Goal: Task Accomplishment & Management: Manage account settings

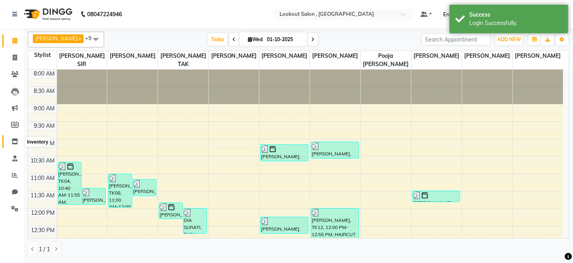
click at [11, 138] on span at bounding box center [15, 141] width 14 height 9
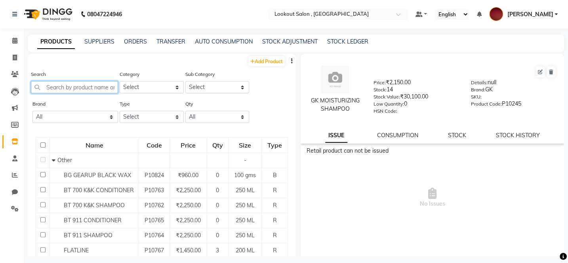
click at [69, 91] on input "text" at bounding box center [74, 87] width 87 height 12
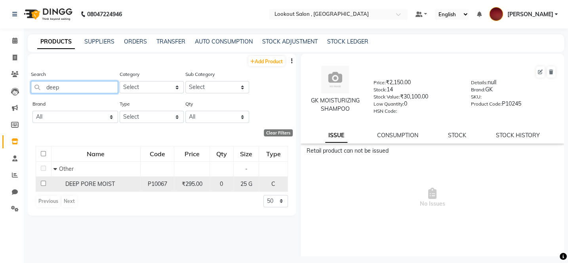
type input "deep"
click at [88, 190] on td "DEEP PORE MOIST" at bounding box center [95, 184] width 89 height 15
click at [86, 187] on span "DEEP PORE MOIST" at bounding box center [90, 184] width 50 height 7
select select
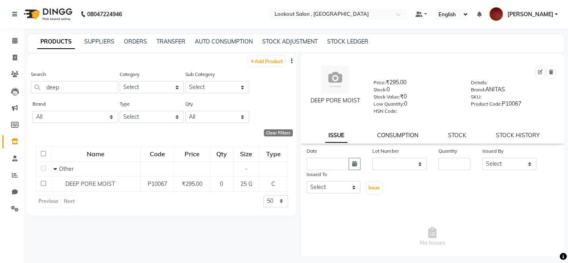
click at [378, 137] on link "CONSUMPTION" at bounding box center [397, 135] width 41 height 7
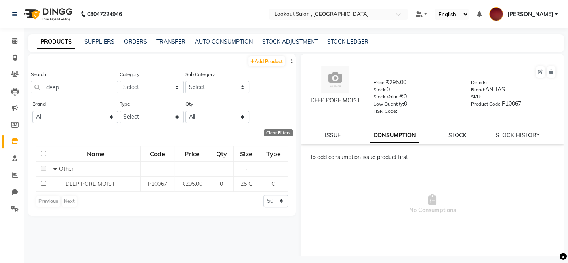
click at [384, 138] on link "CONSUMPTION" at bounding box center [394, 136] width 49 height 14
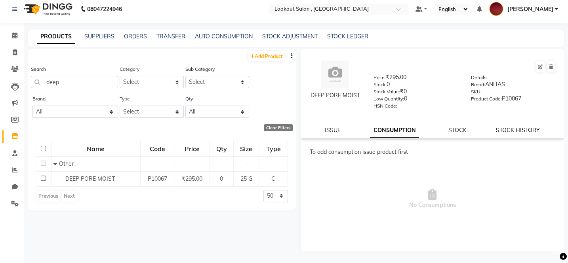
click at [496, 129] on link "STOCK HISTORY" at bounding box center [518, 130] width 44 height 7
select select "all"
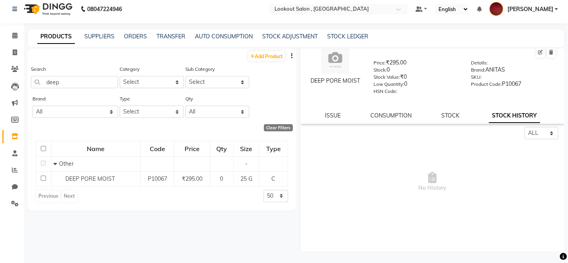
scroll to position [14, 0]
click at [391, 122] on div "DEEP PORE MOIST Price: ₹295.00 Stock: 0 Stock Value: ₹0 Low Quantity: 0 HSN Cod…" at bounding box center [432, 80] width 263 height 90
click at [391, 121] on div "CONSUMPTION" at bounding box center [390, 117] width 41 height 8
click at [391, 118] on link "CONSUMPTION" at bounding box center [390, 116] width 41 height 7
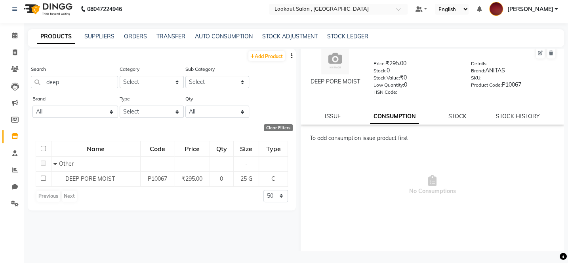
click at [452, 125] on div "DEEP PORE MOIST Price: ₹295.00 Stock: 0 Stock Value: ₹0 Low Quantity: 0 HSN Cod…" at bounding box center [432, 80] width 263 height 90
click at [453, 121] on div "STOCK" at bounding box center [457, 117] width 18 height 8
click at [453, 119] on link "STOCK" at bounding box center [457, 116] width 18 height 7
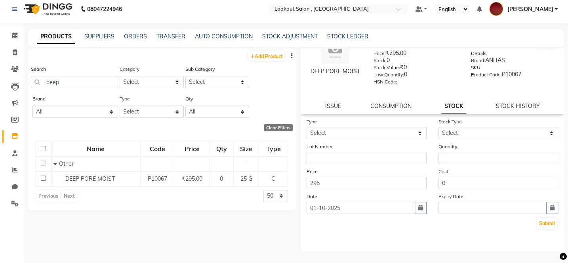
scroll to position [0, 0]
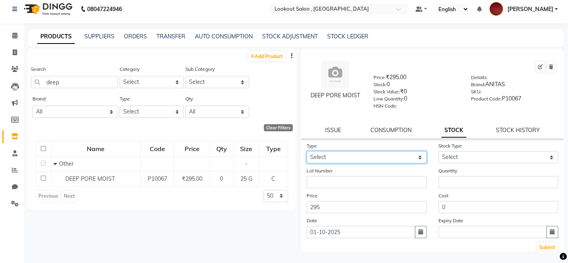
click at [373, 155] on select "Select In Out" at bounding box center [367, 157] width 120 height 12
select select "in"
click at [307, 153] on select "Select In Out" at bounding box center [367, 157] width 120 height 12
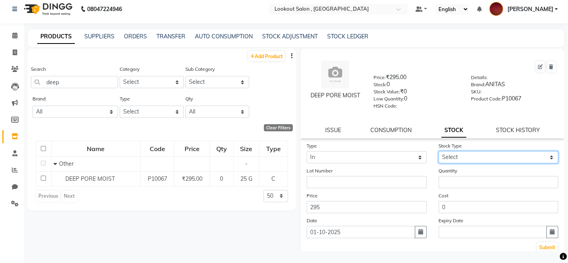
click at [491, 156] on select "Select New Stock Adjustment Return Other" at bounding box center [499, 157] width 120 height 12
select select "new stock"
click at [439, 153] on select "Select New Stock Adjustment Return Other" at bounding box center [499, 157] width 120 height 12
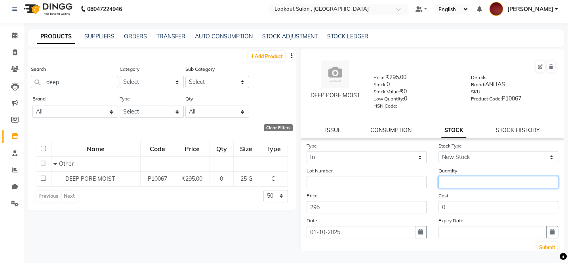
click at [452, 189] on input "number" at bounding box center [499, 182] width 120 height 12
type input "2"
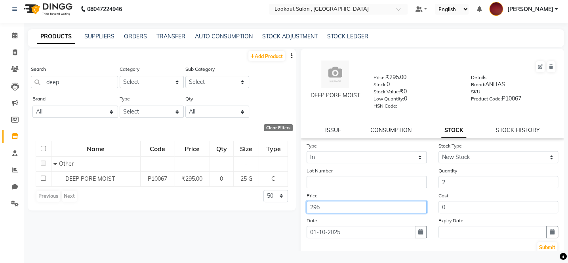
drag, startPoint x: 377, startPoint y: 208, endPoint x: 300, endPoint y: 233, distance: 81.2
click at [300, 233] on app-product-details "DEEP PORE MOIST Price: ₹295.00 Stock: 0 Stock Value: ₹0 Low Quantity: 0 HSN Cod…" at bounding box center [431, 175] width 265 height 252
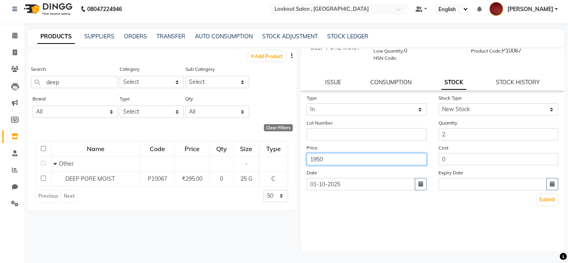
scroll to position [50, 0]
type input "1950"
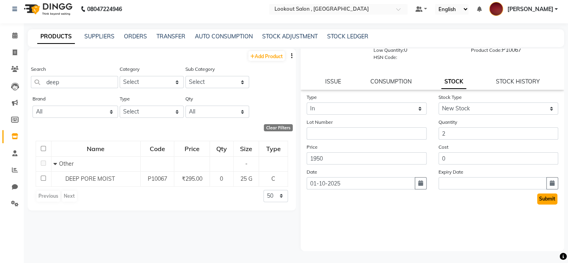
click at [540, 198] on button "Submit" at bounding box center [547, 199] width 20 height 11
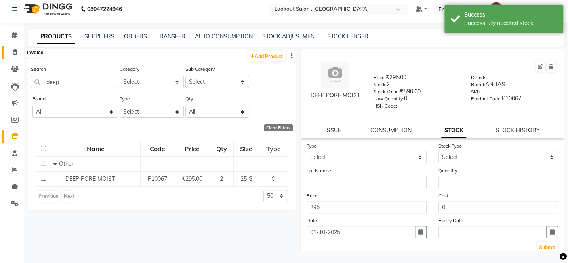
click at [17, 56] on span at bounding box center [15, 52] width 14 height 9
select select "service"
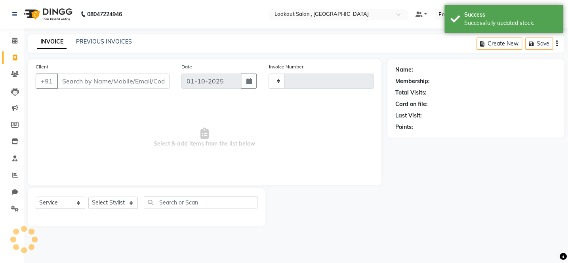
type input "7258"
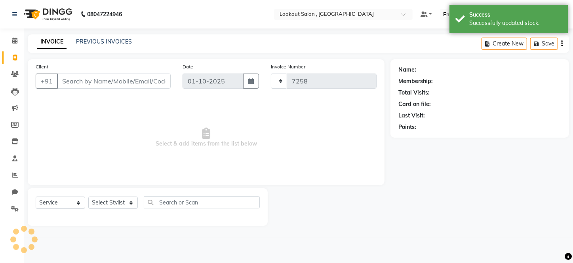
select select "151"
click at [563, 44] on button "button" at bounding box center [562, 43] width 2 height 19
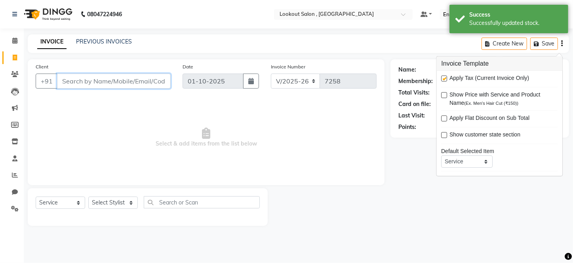
click at [110, 87] on input "Client" at bounding box center [114, 81] width 114 height 15
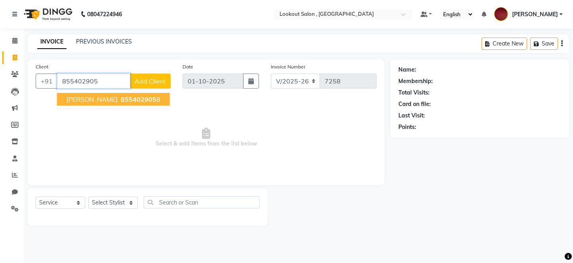
click at [121, 99] on span "855402905" at bounding box center [139, 99] width 36 height 8
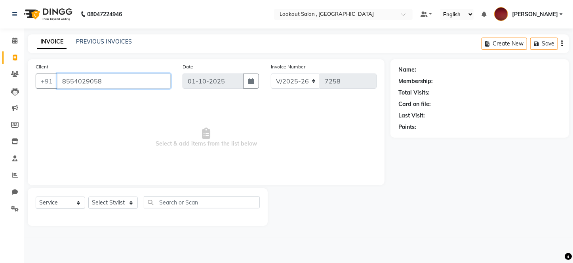
type input "8554029058"
select select "1: Object"
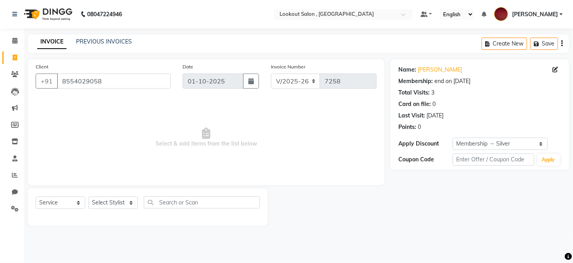
click at [115, 210] on div "Select Service Product Membership Package Voucher Prepaid Gift Card Select Styl…" at bounding box center [148, 206] width 224 height 19
click at [114, 204] on select "Select Stylist [PERSON_NAME] [PERSON_NAME] [PERSON_NAME] [PERSON_NAME] [PERSON_…" at bounding box center [113, 203] width 50 height 12
select select "4400"
click at [88, 197] on select "Select Stylist [PERSON_NAME] [PERSON_NAME] [PERSON_NAME] [PERSON_NAME] [PERSON_…" at bounding box center [113, 203] width 50 height 12
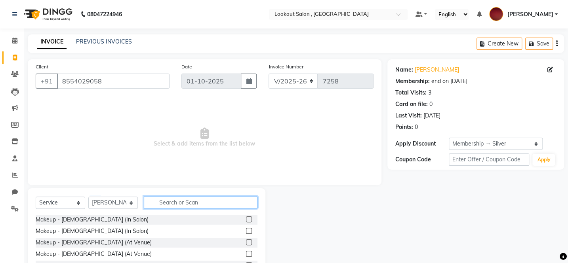
click at [172, 198] on input "text" at bounding box center [201, 203] width 114 height 12
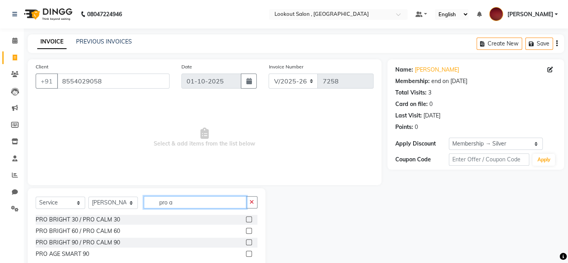
type input "pro a"
click at [250, 246] on label at bounding box center [249, 243] width 6 height 6
click at [250, 246] on input "checkbox" at bounding box center [248, 242] width 5 height 5
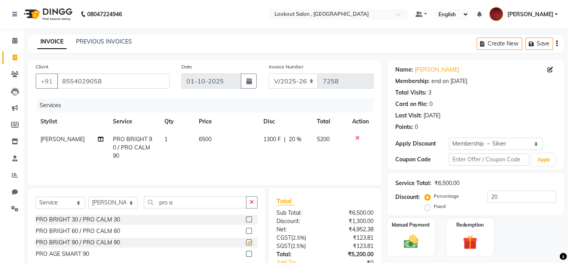
checkbox input "false"
click at [203, 151] on td "6500" at bounding box center [226, 148] width 65 height 34
select select "4400"
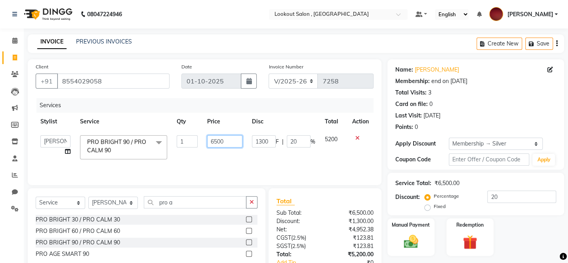
drag, startPoint x: 216, startPoint y: 140, endPoint x: 201, endPoint y: 143, distance: 15.0
click at [201, 143] on tr "[PERSON_NAME] [PERSON_NAME] [PERSON_NAME] [PERSON_NAME] [PERSON_NAME] kuldeep N…" at bounding box center [205, 148] width 338 height 34
type input "7000"
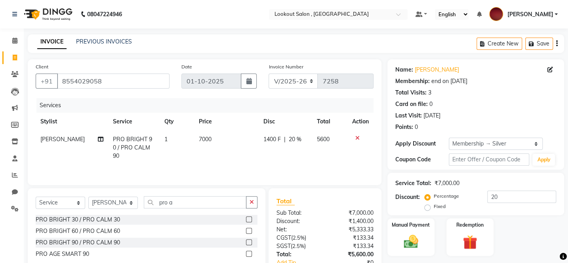
click at [291, 143] on span "20 %" at bounding box center [295, 139] width 13 height 8
select select "4400"
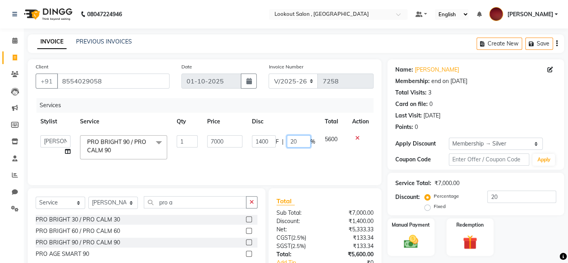
drag, startPoint x: 293, startPoint y: 143, endPoint x: 280, endPoint y: 147, distance: 13.3
click at [280, 147] on div "1400 F | 20 %" at bounding box center [283, 141] width 63 height 12
type input "40"
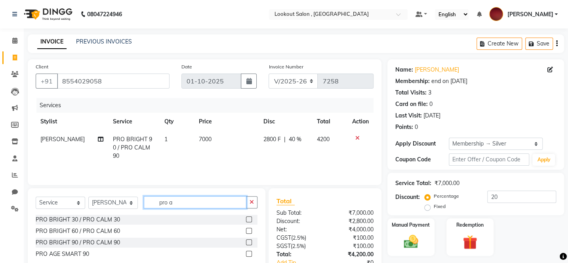
drag, startPoint x: 190, startPoint y: 208, endPoint x: 135, endPoint y: 226, distance: 57.0
click at [135, 226] on div "Select Service Product Membership Package Voucher Prepaid Gift Card Select Styl…" at bounding box center [147, 231] width 238 height 84
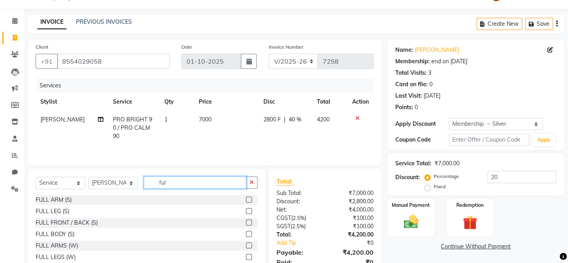
scroll to position [36, 0]
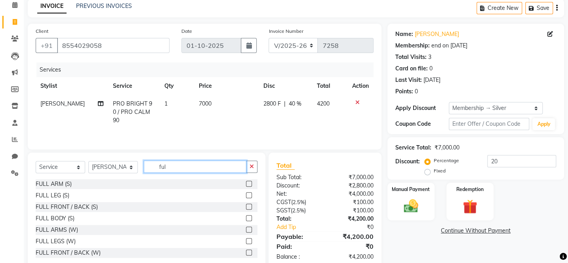
type input "ful"
click at [246, 227] on label at bounding box center [249, 230] width 6 height 6
click at [246, 228] on input "checkbox" at bounding box center [248, 230] width 5 height 5
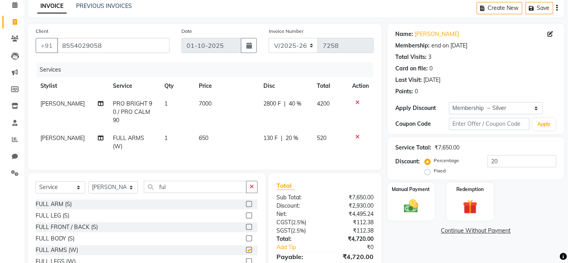
checkbox input "false"
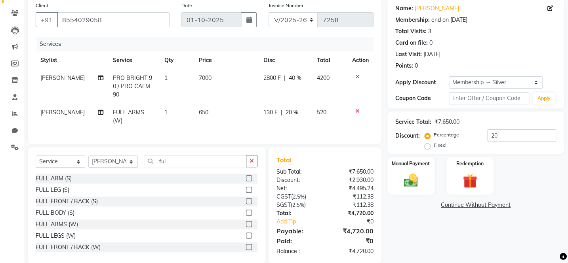
scroll to position [63, 0]
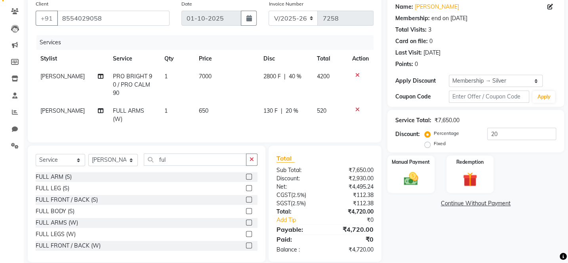
click at [246, 231] on label at bounding box center [249, 234] width 6 height 6
click at [246, 232] on input "checkbox" at bounding box center [248, 234] width 5 height 5
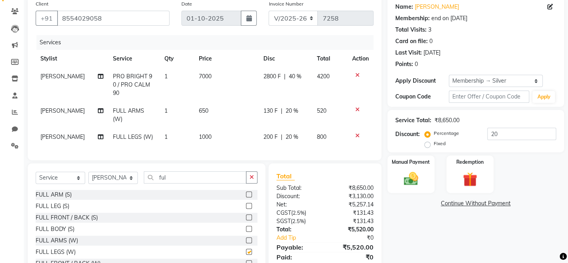
checkbox input "false"
click at [294, 107] on span "20 %" at bounding box center [292, 111] width 13 height 8
select select "4400"
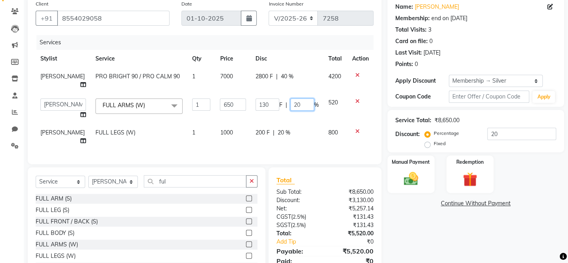
click at [293, 100] on input "20" at bounding box center [302, 105] width 24 height 12
type input "40"
click at [280, 131] on div "Services Stylist Service Qty Price Disc Total Action [PERSON_NAME] PRO BRIGHT 9…" at bounding box center [205, 95] width 338 height 121
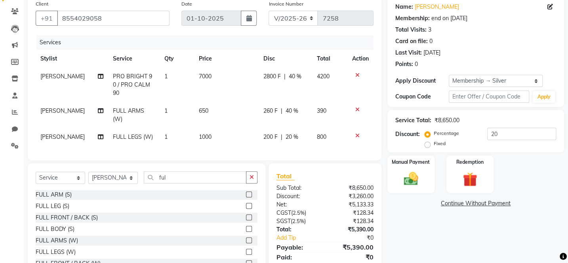
click at [286, 133] on span "20 %" at bounding box center [292, 137] width 13 height 8
select select "4400"
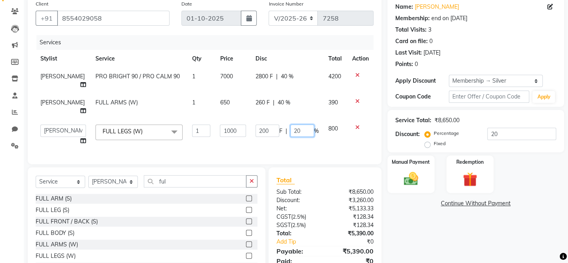
drag, startPoint x: 292, startPoint y: 119, endPoint x: 285, endPoint y: 120, distance: 6.4
click at [285, 125] on div "200 F | 20 %" at bounding box center [287, 131] width 63 height 12
type input "40"
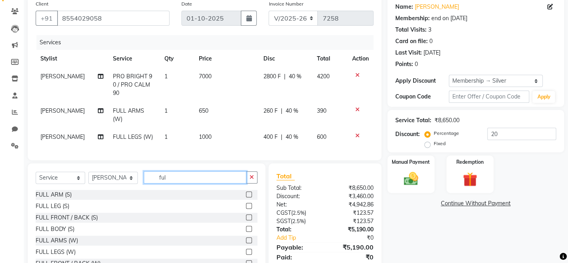
drag, startPoint x: 195, startPoint y: 169, endPoint x: 126, endPoint y: 194, distance: 73.2
click at [126, 194] on div "Select Service Product Membership Package Voucher Prepaid Gift Card Select Styl…" at bounding box center [147, 222] width 238 height 117
type input "unde"
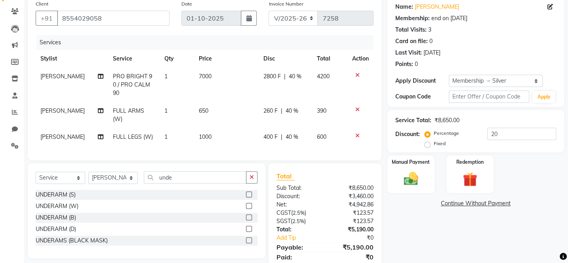
click at [249, 203] on label at bounding box center [249, 206] width 6 height 6
click at [249, 204] on input "checkbox" at bounding box center [248, 206] width 5 height 5
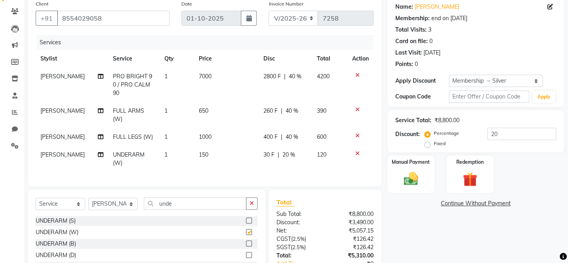
checkbox input "false"
click at [285, 146] on td "30 F | 20 %" at bounding box center [285, 159] width 53 height 26
select select "4400"
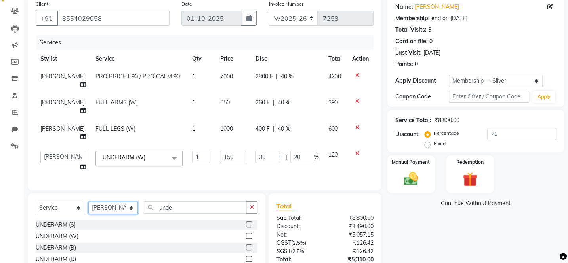
click at [108, 202] on select "Select Stylist [PERSON_NAME] [PERSON_NAME] [PERSON_NAME] [PERSON_NAME] [PERSON_…" at bounding box center [113, 208] width 50 height 12
select select "90900"
click at [88, 202] on select "Select Stylist [PERSON_NAME] [PERSON_NAME] [PERSON_NAME] [PERSON_NAME] [PERSON_…" at bounding box center [113, 208] width 50 height 12
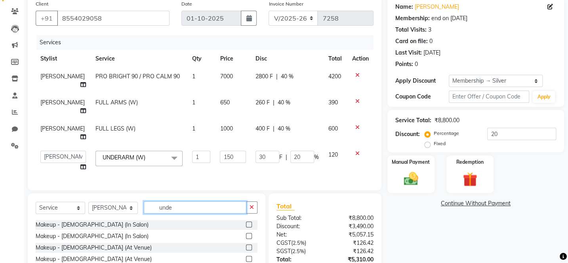
drag, startPoint x: 204, startPoint y: 191, endPoint x: 132, endPoint y: 205, distance: 73.7
click at [132, 205] on div "Select Service Product Membership Package Voucher Prepaid Gift Card Select Styl…" at bounding box center [147, 252] width 238 height 117
type input "cut"
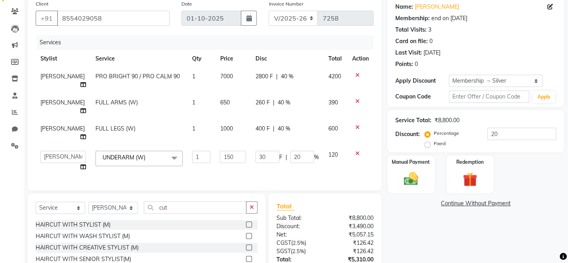
click at [239, 232] on div "HAIRCUT WITH WASH STYLIST (M)" at bounding box center [147, 237] width 222 height 10
click at [246, 233] on label at bounding box center [249, 236] width 6 height 6
click at [246, 234] on input "checkbox" at bounding box center [248, 236] width 5 height 5
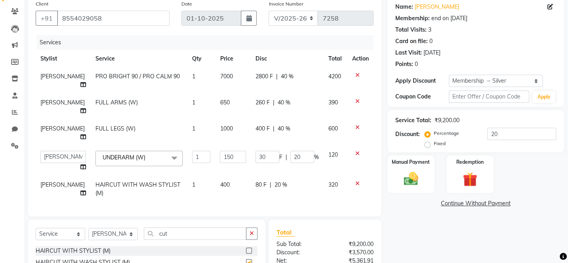
checkbox input "false"
click at [58, 228] on select "Select Service Product Membership Package Voucher Prepaid Gift Card" at bounding box center [61, 234] width 50 height 12
select select "product"
click at [36, 228] on select "Select Service Product Membership Package Voucher Prepaid Gift Card" at bounding box center [61, 234] width 50 height 12
click at [117, 228] on select "Select Stylist [PERSON_NAME] [PERSON_NAME] [PERSON_NAME] [PERSON_NAME] [PERSON_…" at bounding box center [113, 234] width 50 height 12
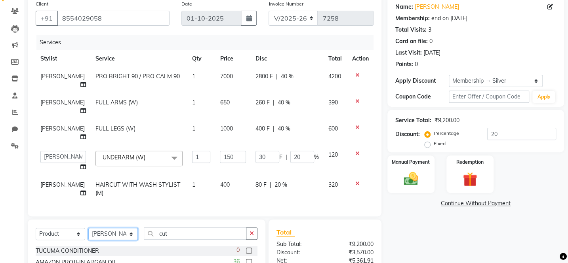
select select "4400"
click at [88, 228] on select "Select Stylist [PERSON_NAME] [PERSON_NAME] [PERSON_NAME] [PERSON_NAME] [PERSON_…" at bounding box center [113, 234] width 50 height 12
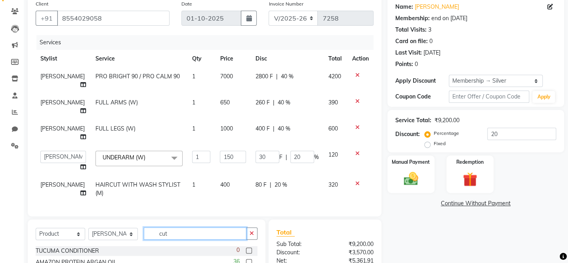
drag, startPoint x: 179, startPoint y: 214, endPoint x: 140, endPoint y: 229, distance: 42.0
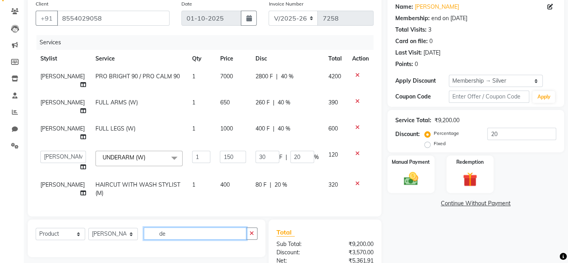
type input "d"
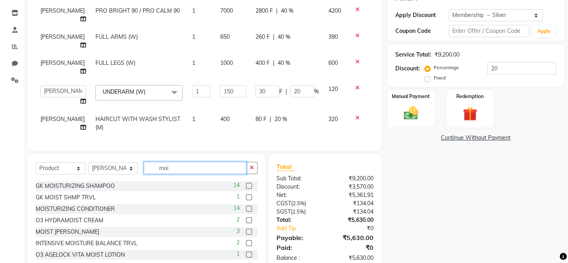
scroll to position [47, 0]
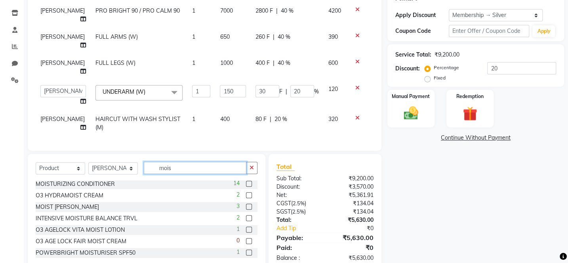
drag, startPoint x: 176, startPoint y: 154, endPoint x: 121, endPoint y: 171, distance: 57.4
click at [121, 171] on div "Select Service Product Membership Package Voucher Prepaid Gift Card Select Styl…" at bounding box center [147, 212] width 238 height 117
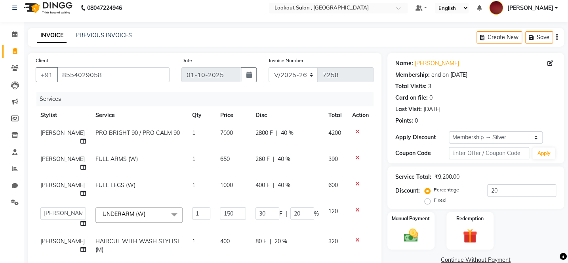
scroll to position [0, 0]
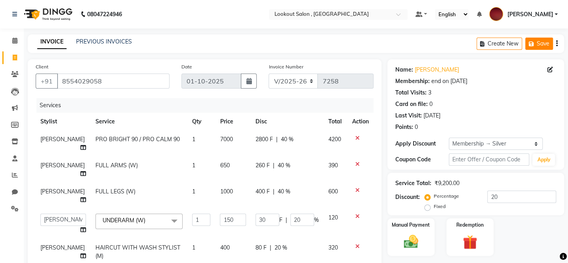
type input "deep"
click at [536, 47] on button "Save" at bounding box center [539, 44] width 28 height 12
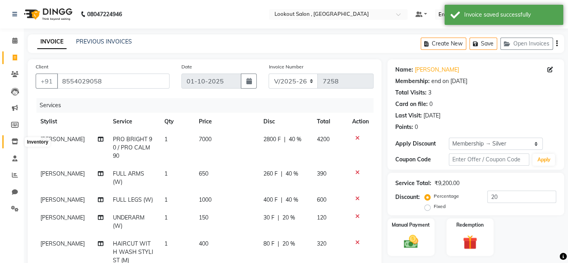
click at [13, 141] on icon at bounding box center [14, 142] width 7 height 6
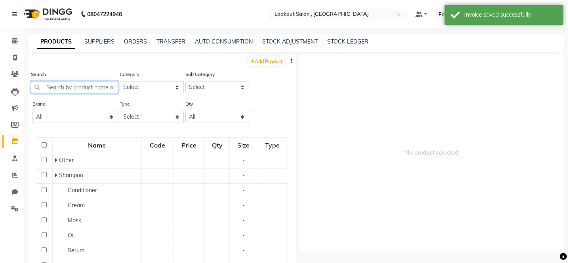
click at [67, 82] on input "text" at bounding box center [74, 87] width 87 height 12
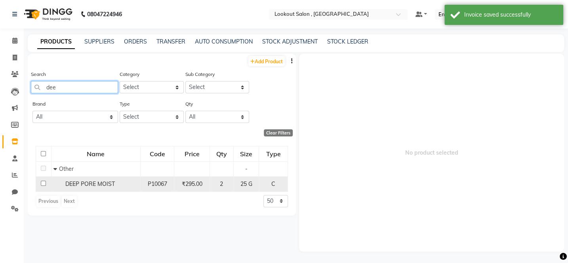
type input "dee"
click at [131, 186] on div "DEEP PORE MOIST" at bounding box center [95, 184] width 85 height 8
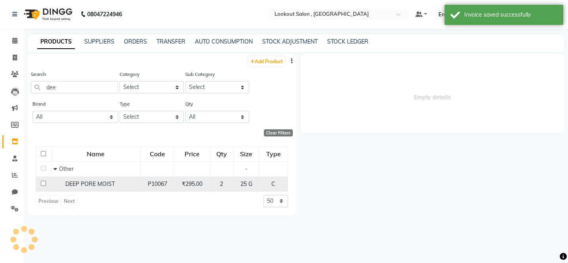
select select
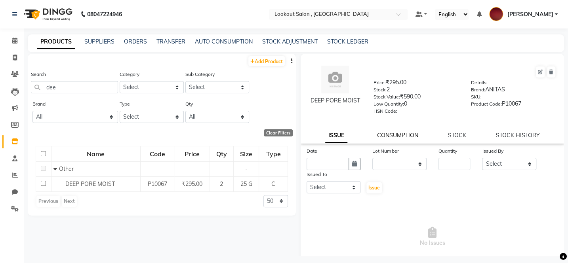
click at [403, 139] on link "CONSUMPTION" at bounding box center [397, 135] width 41 height 7
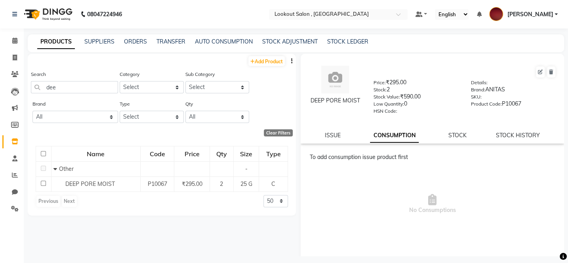
click at [448, 132] on div "DEEP PORE MOIST Price: ₹295.00 Stock: 2 Stock Value: ₹590.00 Low Quantity: 0 HS…" at bounding box center [432, 99] width 263 height 90
click at [448, 135] on link "STOCK" at bounding box center [457, 135] width 18 height 7
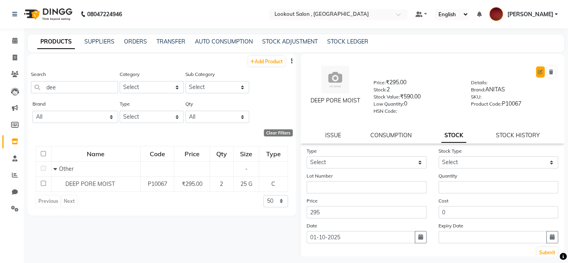
click at [538, 73] on icon at bounding box center [540, 72] width 5 height 5
select select "C"
select select "true"
select select "278"
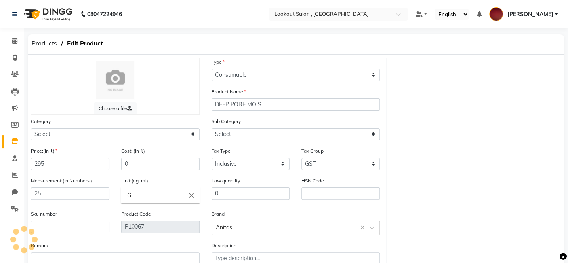
select select "143601900"
select select "143601904"
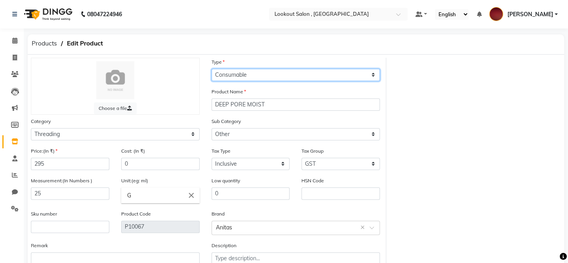
click at [265, 78] on select "Select Type Both Retail Consumable" at bounding box center [296, 75] width 169 height 12
select select "R"
click at [212, 69] on select "Select Type Both Retail Consumable" at bounding box center [296, 75] width 169 height 12
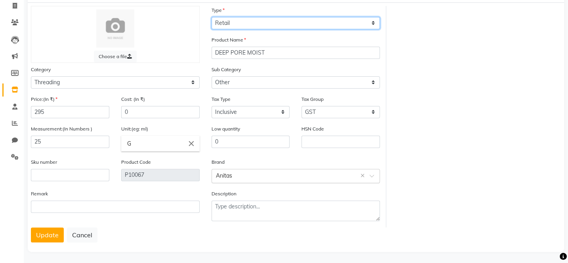
scroll to position [56, 0]
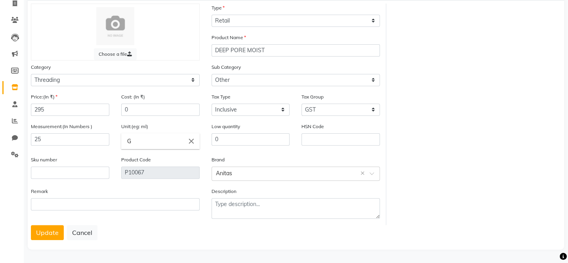
click at [48, 230] on button "Update" at bounding box center [47, 232] width 33 height 15
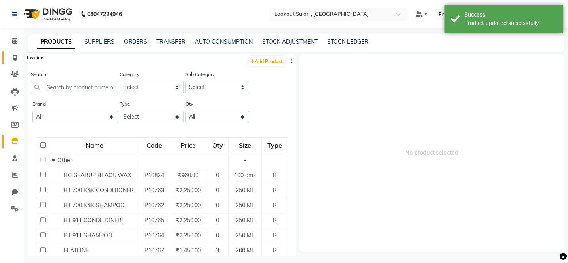
click at [19, 58] on span at bounding box center [15, 57] width 14 height 9
select select "151"
select select "service"
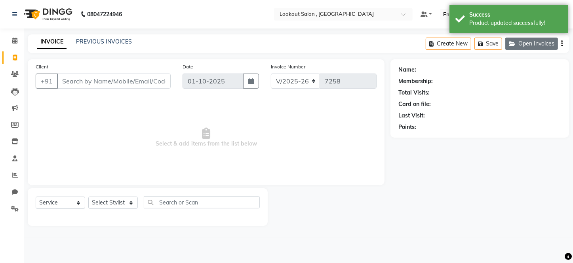
click at [535, 48] on button "Open Invoices" at bounding box center [532, 44] width 53 height 12
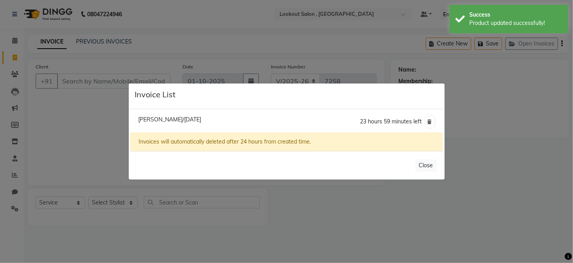
click at [182, 123] on span "[PERSON_NAME]/[DATE]" at bounding box center [169, 119] width 63 height 7
type input "8554029058"
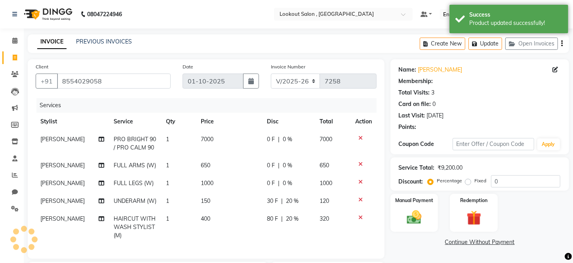
type input "20"
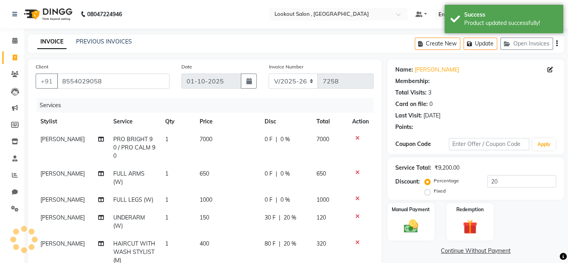
select select "1: Object"
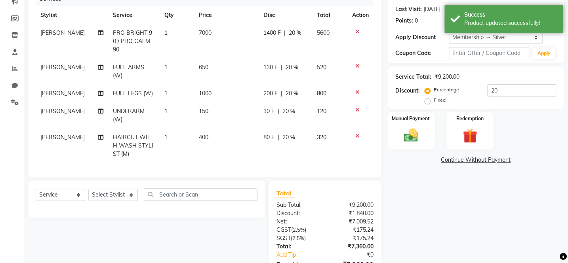
scroll to position [105, 0]
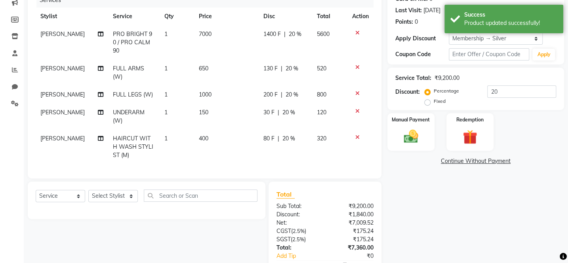
click at [294, 43] on td "1400 F | 20 %" at bounding box center [285, 42] width 53 height 34
select select "4400"
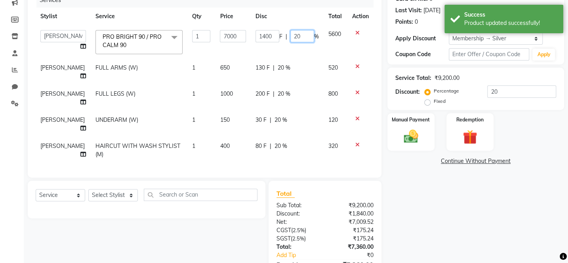
drag, startPoint x: 292, startPoint y: 41, endPoint x: 288, endPoint y: 42, distance: 4.1
click at [288, 42] on td "1400 F | 20 %" at bounding box center [287, 42] width 73 height 34
type input "40"
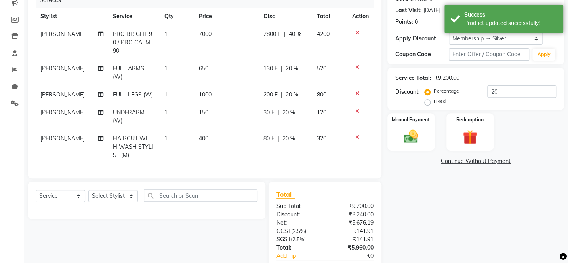
click at [280, 60] on td "130 F | 20 %" at bounding box center [285, 73] width 53 height 26
select select "4400"
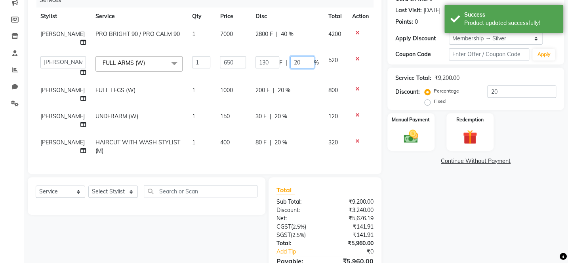
drag, startPoint x: 292, startPoint y: 58, endPoint x: 288, endPoint y: 59, distance: 4.5
click at [290, 59] on input "20" at bounding box center [302, 62] width 24 height 12
click at [293, 59] on input "20" at bounding box center [302, 62] width 24 height 12
type input "40"
click at [277, 86] on td "200 F | 20 %" at bounding box center [287, 95] width 73 height 26
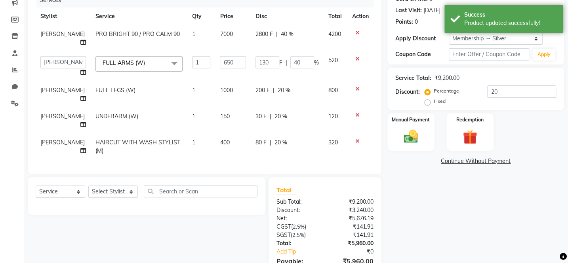
select select "4400"
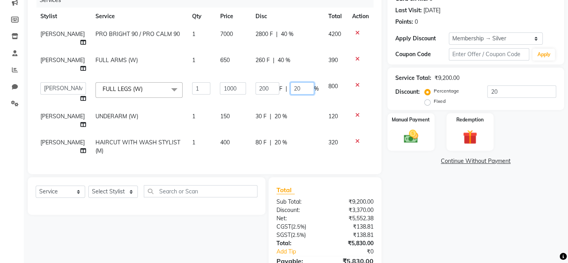
click at [292, 82] on input "20" at bounding box center [302, 88] width 24 height 12
type input "40"
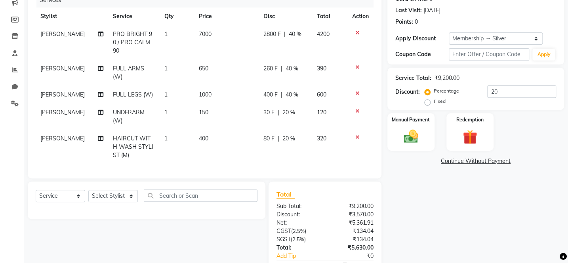
click at [278, 135] on td "80 F | 20 %" at bounding box center [285, 147] width 53 height 34
select select "90900"
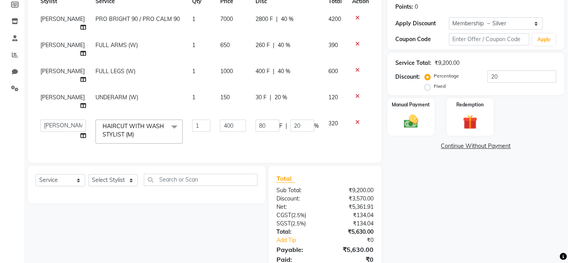
scroll to position [124, 0]
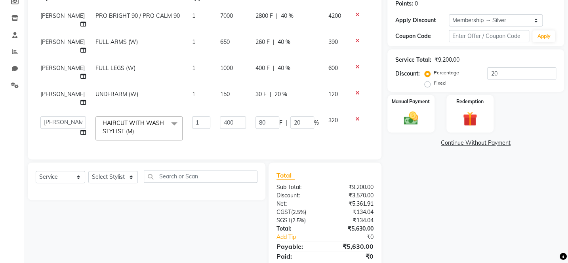
click at [64, 171] on div "Select Service Product Membership Package Voucher Prepaid Gift Card Select Styl…" at bounding box center [147, 180] width 222 height 19
click at [66, 171] on select "Select Service Product Membership Package Voucher Prepaid Gift Card" at bounding box center [61, 177] width 50 height 12
select select "product"
click at [36, 171] on select "Select Service Product Membership Package Voucher Prepaid Gift Card" at bounding box center [61, 177] width 50 height 12
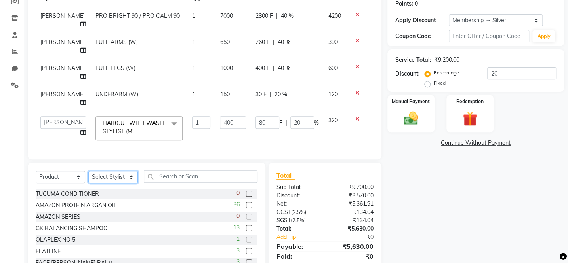
click at [93, 171] on select "Select Stylist [PERSON_NAME] [PERSON_NAME] [PERSON_NAME] [PERSON_NAME] [PERSON_…" at bounding box center [113, 177] width 50 height 12
select select "4400"
click at [88, 171] on select "Select Stylist [PERSON_NAME] [PERSON_NAME] [PERSON_NAME] [PERSON_NAME] [PERSON_…" at bounding box center [113, 177] width 50 height 12
click at [158, 171] on input "text" at bounding box center [201, 177] width 114 height 12
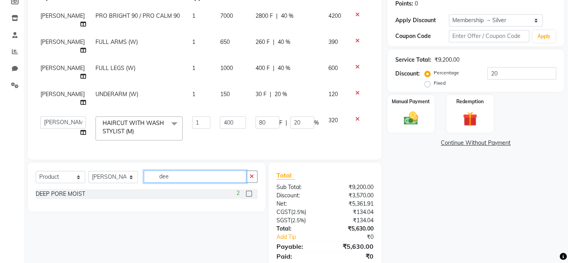
type input "dee"
click at [251, 191] on label at bounding box center [249, 194] width 6 height 6
click at [251, 192] on input "checkbox" at bounding box center [248, 194] width 5 height 5
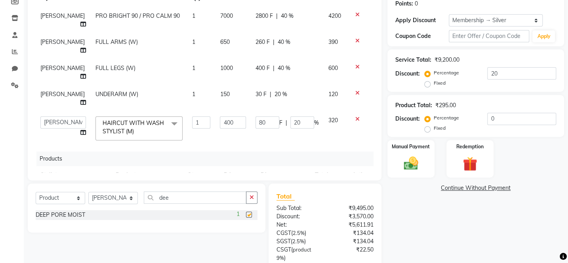
checkbox input "false"
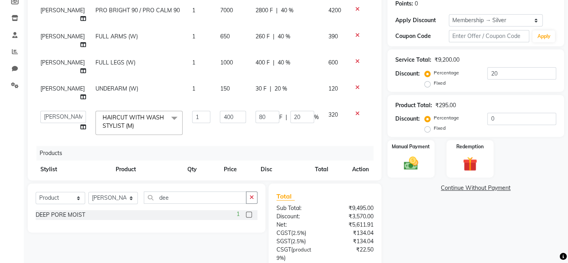
scroll to position [8, 0]
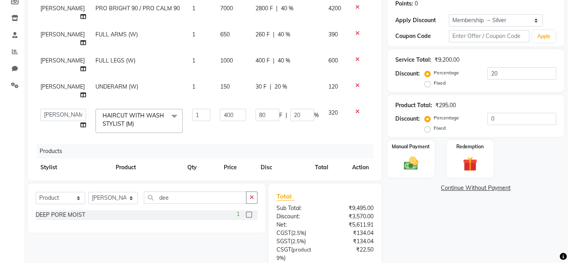
click at [235, 177] on td "295" at bounding box center [237, 186] width 37 height 18
select select "4400"
drag, startPoint x: 221, startPoint y: 153, endPoint x: 198, endPoint y: 160, distance: 23.5
click at [198, 177] on tr "[PERSON_NAME] [PERSON_NAME] [PERSON_NAME] [PERSON_NAME] [PERSON_NAME] kuldeep N…" at bounding box center [205, 188] width 338 height 23
type input "1950"
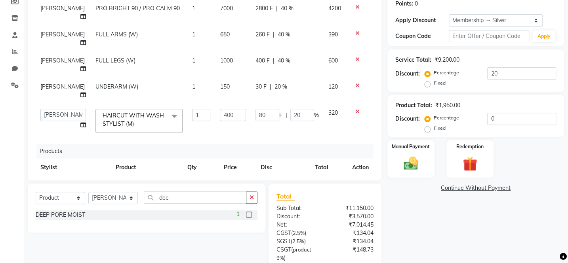
drag, startPoint x: 277, startPoint y: 148, endPoint x: 283, endPoint y: 147, distance: 5.6
click at [277, 181] on span "0 %" at bounding box center [282, 185] width 10 height 8
select select "4400"
click at [279, 181] on input "0" at bounding box center [291, 187] width 24 height 12
type input "5"
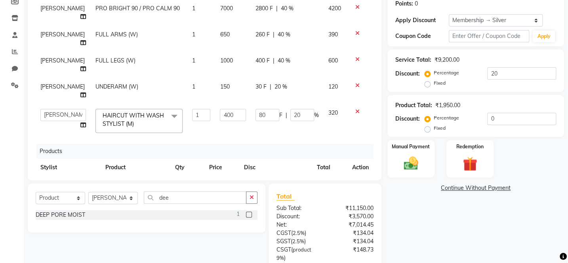
click at [277, 83] on span "20 %" at bounding box center [281, 87] width 13 height 8
select select "4400"
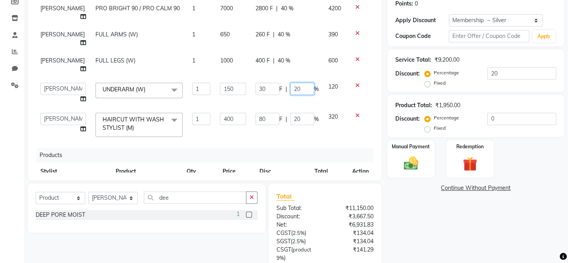
drag, startPoint x: 294, startPoint y: 67, endPoint x: 252, endPoint y: 79, distance: 44.1
click at [252, 79] on td "30 F | 20 %" at bounding box center [287, 93] width 73 height 30
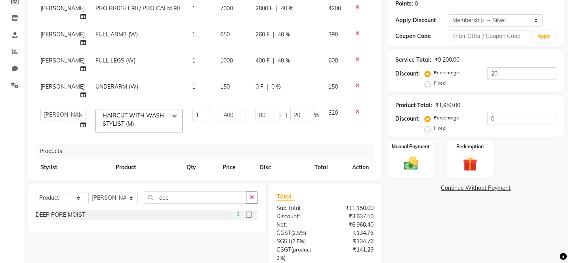
click at [294, 116] on div "Services Stylist Service Qty Price Disc Total Action [PERSON_NAME] PRO BRIGHT 9…" at bounding box center [205, 74] width 338 height 198
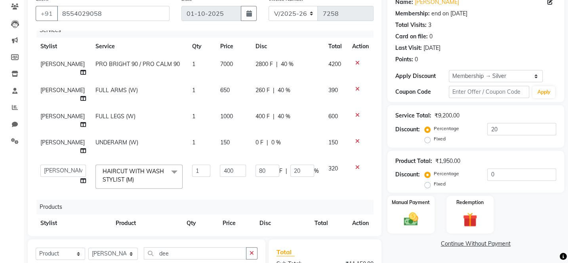
scroll to position [63, 0]
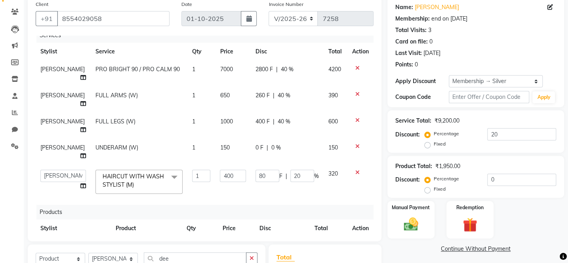
click at [166, 170] on span at bounding box center [174, 177] width 16 height 15
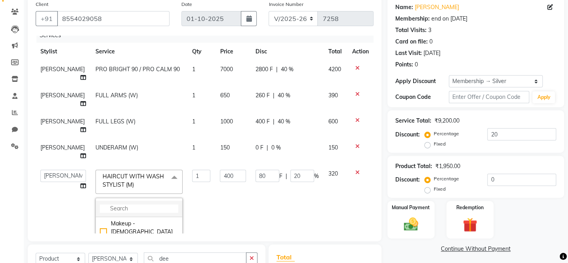
click at [101, 205] on input "multiselect-search" at bounding box center [139, 209] width 78 height 8
type input "cut"
click at [111, 220] on div "HAIRCUT WITH STYLIST (M)" at bounding box center [139, 228] width 78 height 17
checkbox input "true"
checkbox input "false"
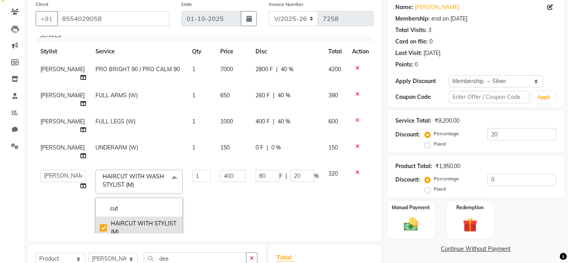
type input "300"
type input "60"
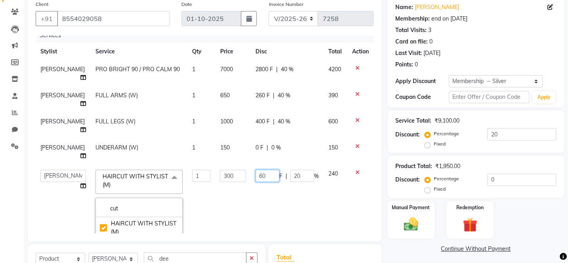
click at [263, 165] on td "60 F | 20 %" at bounding box center [287, 232] width 73 height 135
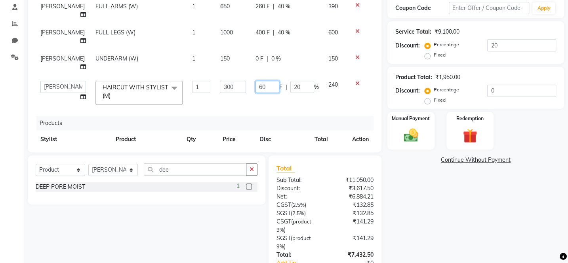
scroll to position [206, 0]
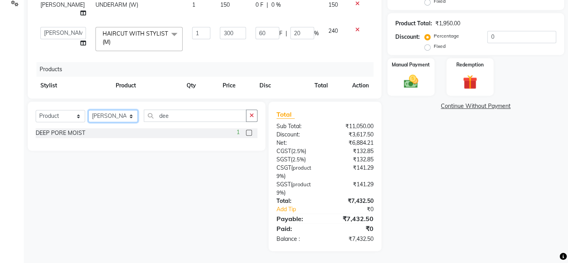
drag, startPoint x: 128, startPoint y: 110, endPoint x: 122, endPoint y: 113, distance: 6.4
click at [122, 113] on select "Select Stylist [PERSON_NAME] [PERSON_NAME] [PERSON_NAME] [PERSON_NAME] [PERSON_…" at bounding box center [113, 116] width 50 height 12
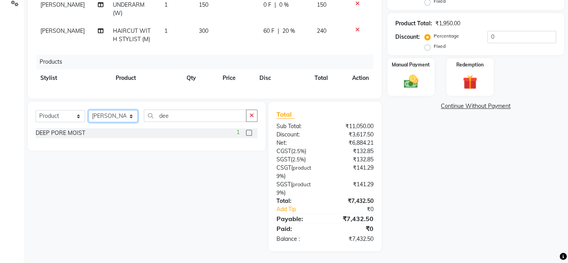
select select "90900"
click at [88, 110] on select "Select Stylist [PERSON_NAME] [PERSON_NAME] [PERSON_NAME] [PERSON_NAME] [PERSON_…" at bounding box center [113, 116] width 50 height 12
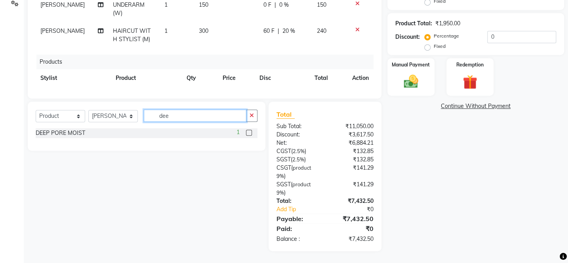
drag, startPoint x: 172, startPoint y: 117, endPoint x: 151, endPoint y: 122, distance: 21.2
click at [151, 122] on div "Select Service Product Membership Package Voucher Prepaid Gift Card Select Styl…" at bounding box center [147, 119] width 222 height 19
type input "was"
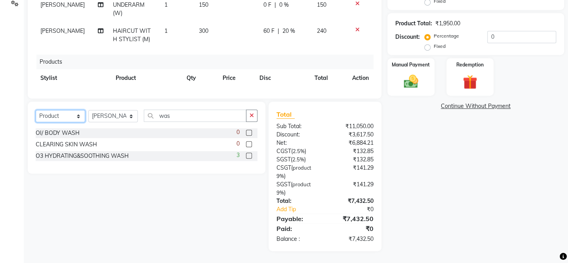
click at [70, 116] on select "Select Service Product Membership Package Voucher Prepaid Gift Card" at bounding box center [61, 116] width 50 height 12
select select "service"
click at [36, 110] on select "Select Service Product Membership Package Voucher Prepaid Gift Card" at bounding box center [61, 116] width 50 height 12
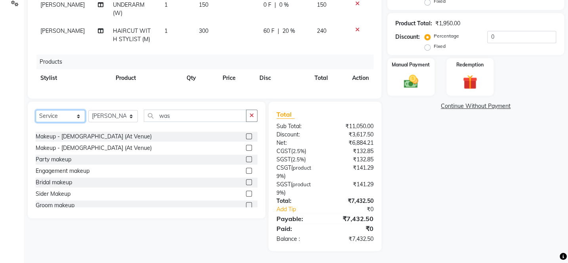
scroll to position [36, 0]
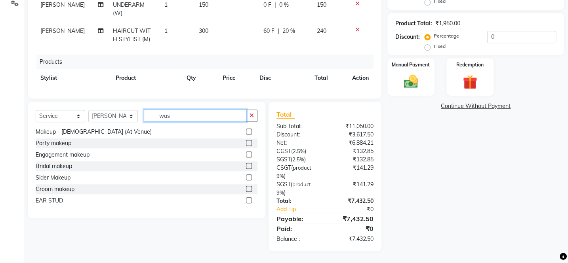
click at [180, 118] on input "was" at bounding box center [195, 116] width 103 height 12
type input "wash"
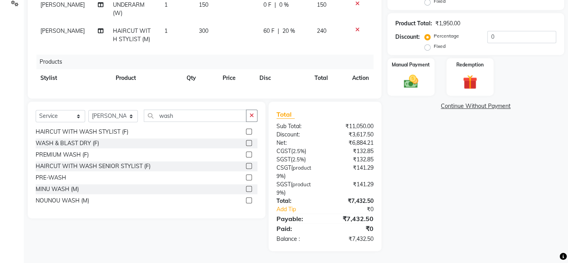
click at [246, 177] on label at bounding box center [249, 178] width 6 height 6
click at [246, 177] on input "checkbox" at bounding box center [248, 178] width 5 height 5
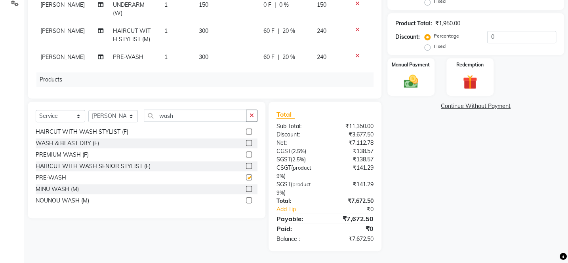
scroll to position [12, 0]
checkbox input "false"
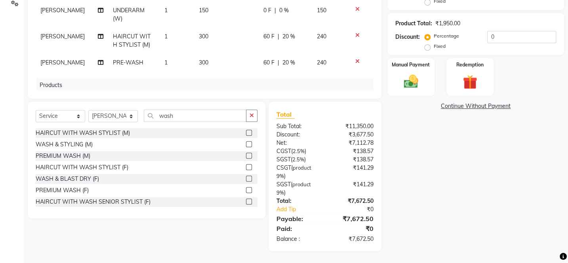
scroll to position [0, 0]
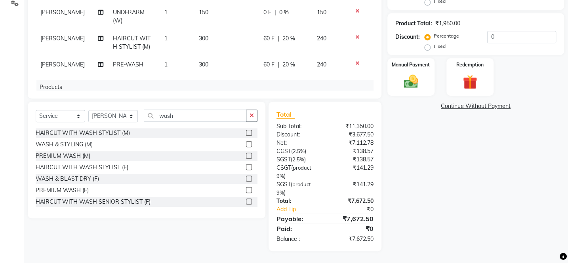
click at [194, 59] on td "300" at bounding box center [226, 65] width 65 height 18
select select "90900"
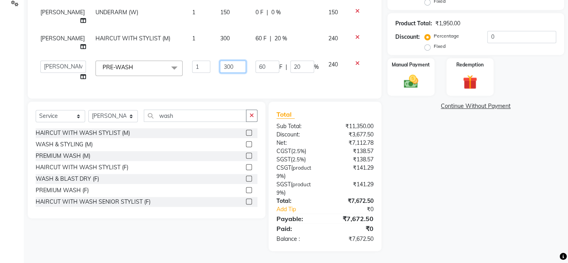
drag, startPoint x: 211, startPoint y: 32, endPoint x: 202, endPoint y: 34, distance: 9.6
click at [215, 56] on td "300" at bounding box center [232, 71] width 35 height 30
type input "100"
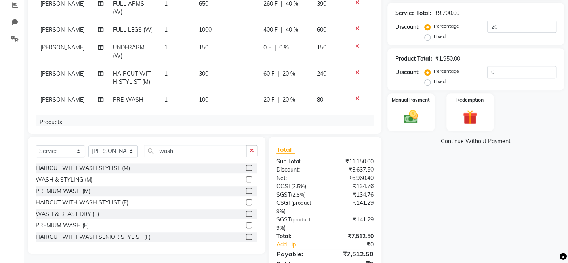
scroll to position [206, 0]
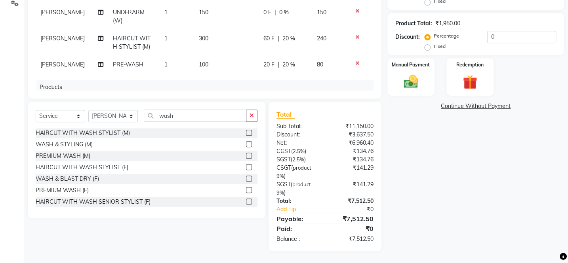
click at [363, 80] on div "Products" at bounding box center [207, 87] width 343 height 15
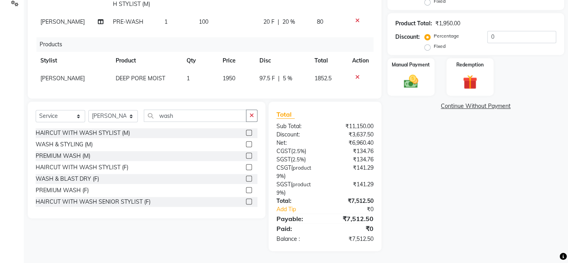
click at [286, 17] on td "20 F | 20 %" at bounding box center [285, 22] width 53 height 18
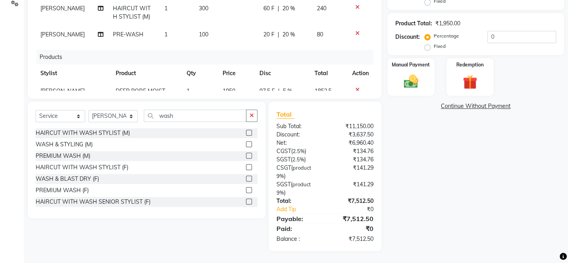
select select "90900"
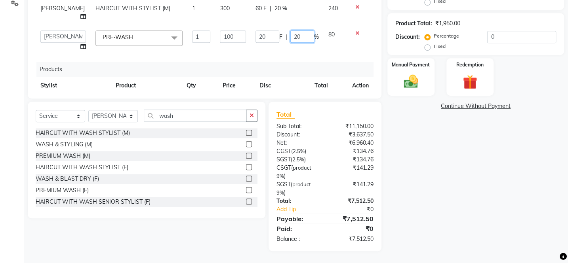
drag, startPoint x: 289, startPoint y: 8, endPoint x: 276, endPoint y: 10, distance: 13.7
click at [276, 26] on td "20 F | 20 %" at bounding box center [287, 41] width 73 height 30
type input "0"
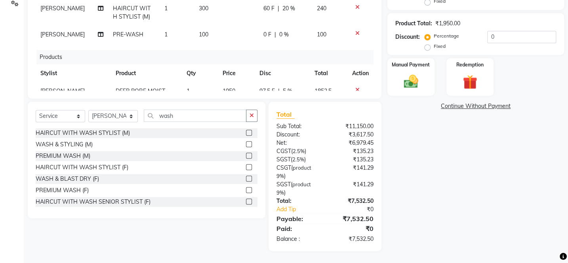
drag, startPoint x: 289, startPoint y: 25, endPoint x: 292, endPoint y: 42, distance: 16.8
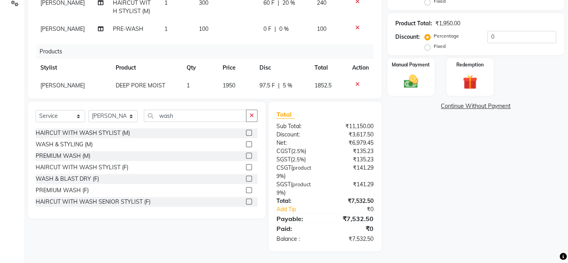
scroll to position [206, 0]
click at [408, 82] on img at bounding box center [411, 81] width 25 height 17
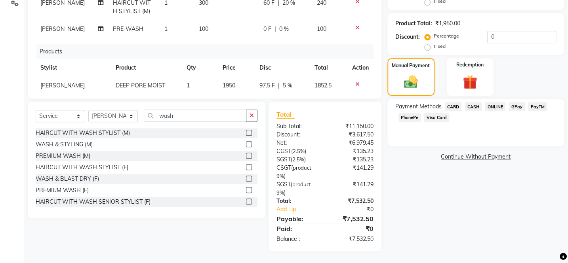
click at [410, 120] on span "PhonePe" at bounding box center [410, 117] width 23 height 9
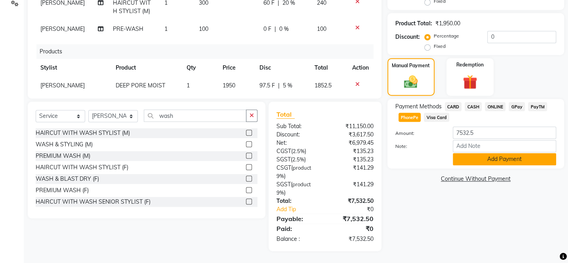
click at [464, 158] on button "Add Payment" at bounding box center [504, 159] width 103 height 12
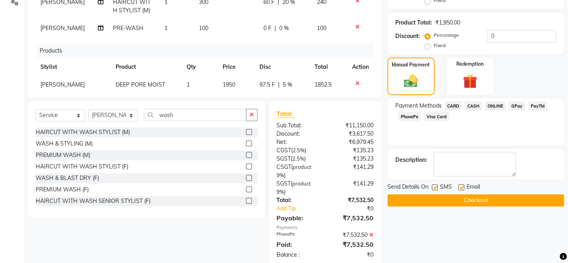
drag, startPoint x: 482, startPoint y: 190, endPoint x: 482, endPoint y: 197, distance: 6.7
click at [482, 192] on div "Email" at bounding box center [472, 188] width 28 height 10
click at [482, 199] on button "Checkout" at bounding box center [475, 201] width 177 height 12
